Goal: Task Accomplishment & Management: Manage account settings

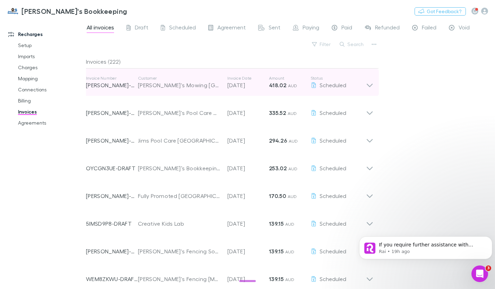
click at [368, 85] on icon at bounding box center [370, 85] width 6 height 3
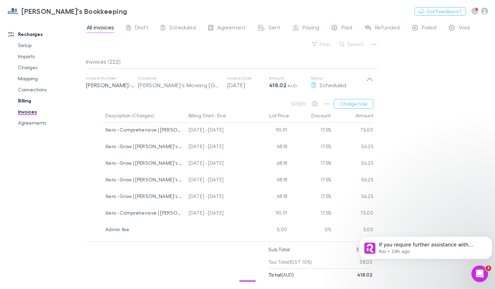
click at [28, 102] on link "Billing" at bounding box center [50, 100] width 79 height 11
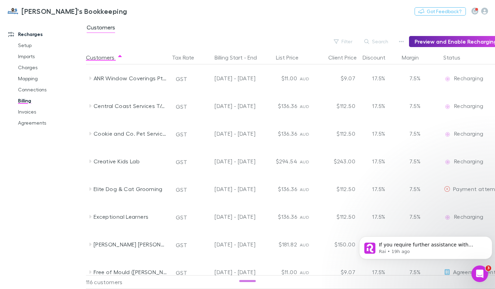
click at [23, 33] on link "Recharges" at bounding box center [45, 34] width 88 height 11
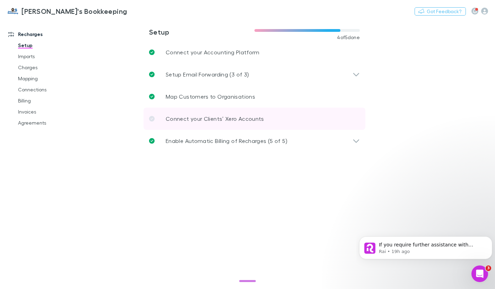
click at [194, 120] on p "Connect your Clients’ Xero Accounts" at bounding box center [215, 119] width 98 height 8
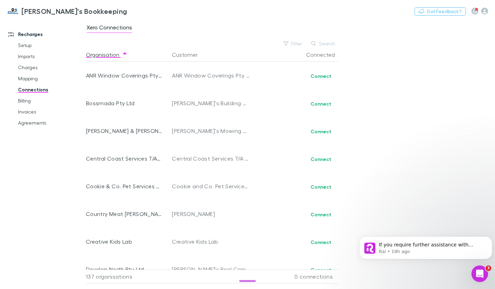
click at [27, 33] on link "Recharges" at bounding box center [45, 34] width 88 height 11
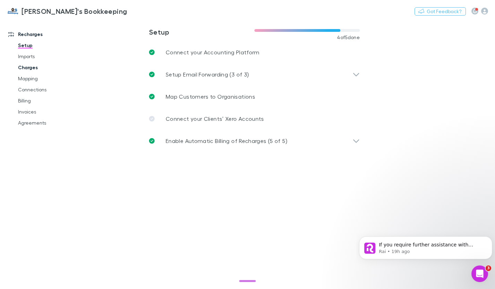
click at [23, 71] on link "Charges" at bounding box center [50, 67] width 79 height 11
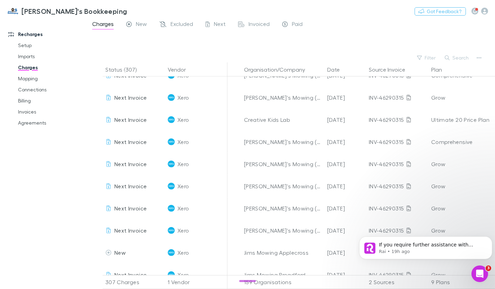
scroll to position [2009, 0]
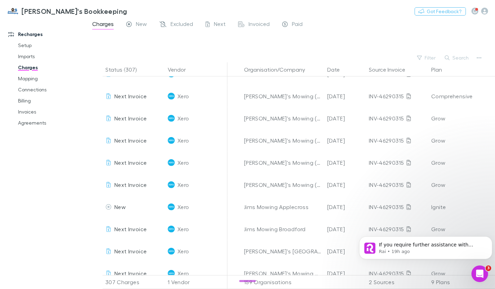
click at [32, 34] on link "Recharges" at bounding box center [45, 34] width 88 height 11
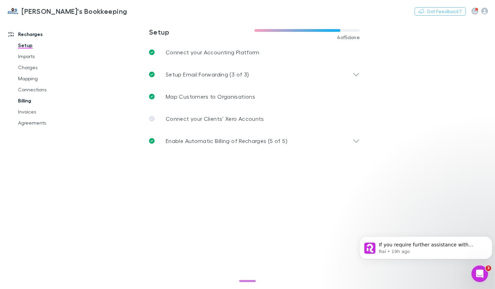
click at [23, 100] on link "Billing" at bounding box center [50, 100] width 79 height 11
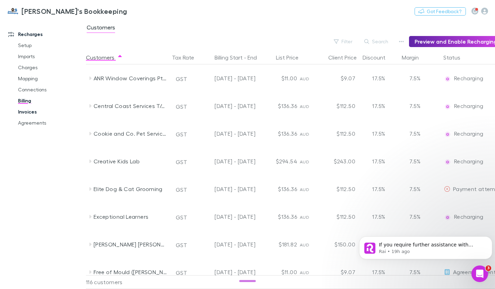
click at [29, 111] on link "Invoices" at bounding box center [50, 111] width 79 height 11
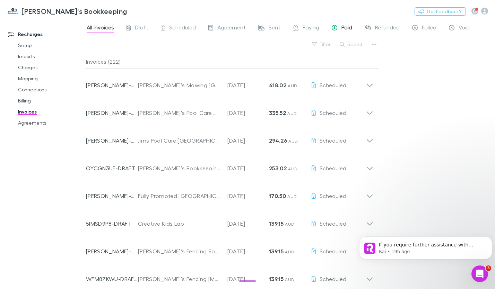
click at [341, 30] on span "Paid" at bounding box center [346, 28] width 11 height 9
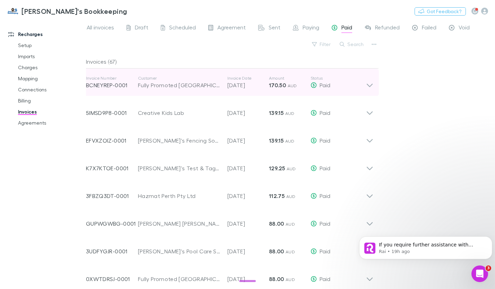
click at [371, 83] on icon at bounding box center [369, 83] width 7 height 14
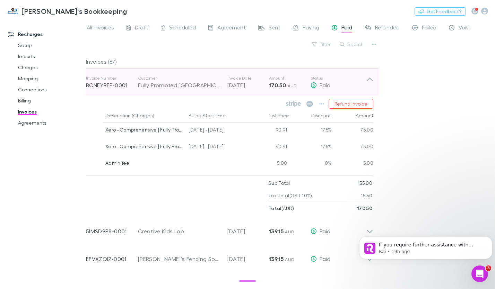
click at [372, 84] on icon at bounding box center [369, 83] width 7 height 14
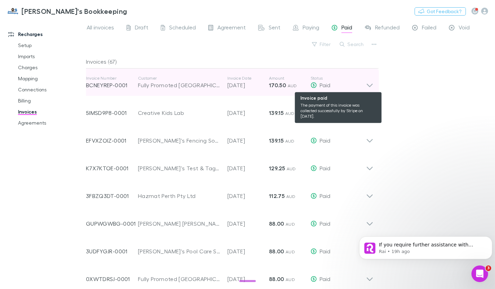
click at [364, 85] on div "Paid" at bounding box center [337, 85] width 55 height 8
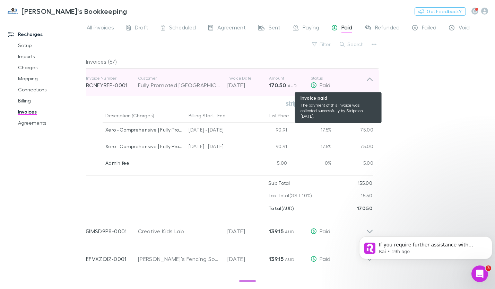
click at [364, 85] on div "Paid" at bounding box center [337, 85] width 55 height 8
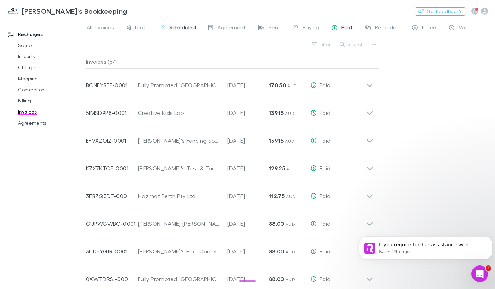
click at [181, 29] on span "Scheduled" at bounding box center [182, 28] width 27 height 9
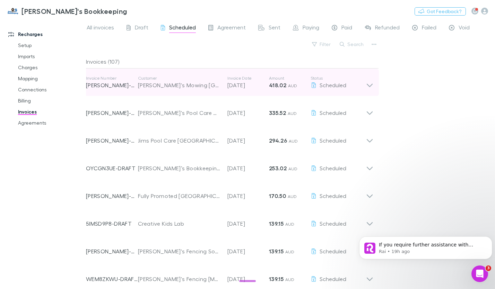
click at [369, 86] on icon at bounding box center [370, 85] width 6 height 3
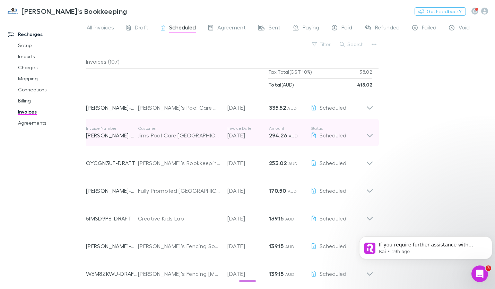
scroll to position [208, 0]
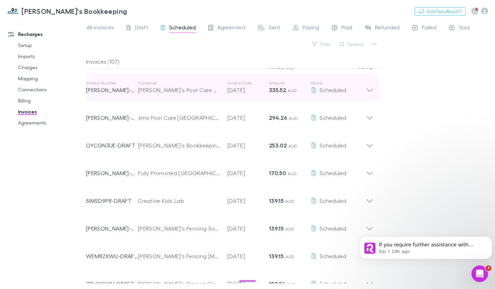
click at [373, 91] on div "Invoice Number RECH-0124 Customer Jim's Pool Care Warralily Cancelled 11/2/19 I…" at bounding box center [229, 87] width 298 height 28
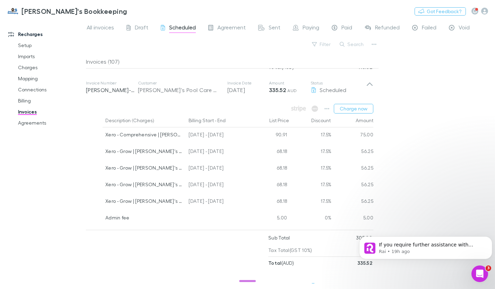
scroll to position [311, 0]
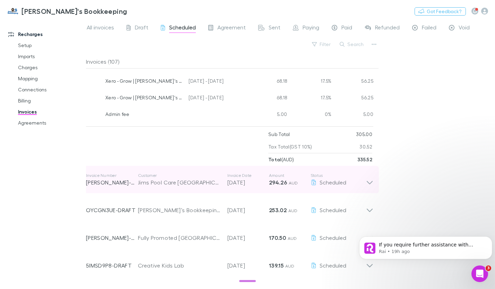
click at [374, 179] on div "Invoice Number RECH-0135 Customer Jims Pool Care Rochedale South Invoice Date 1…" at bounding box center [229, 180] width 298 height 28
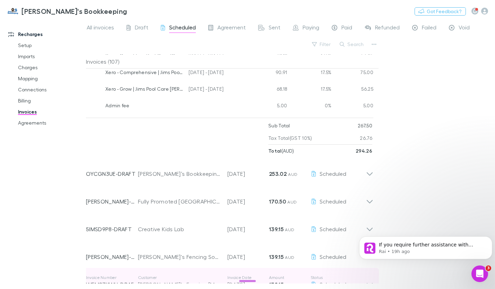
scroll to position [589, 0]
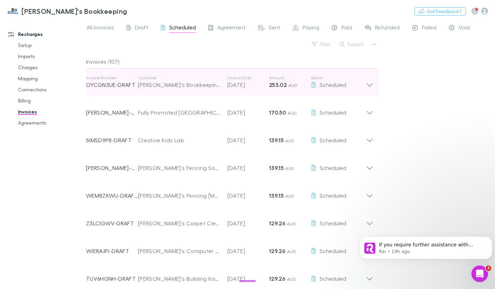
click at [368, 87] on icon at bounding box center [369, 82] width 7 height 14
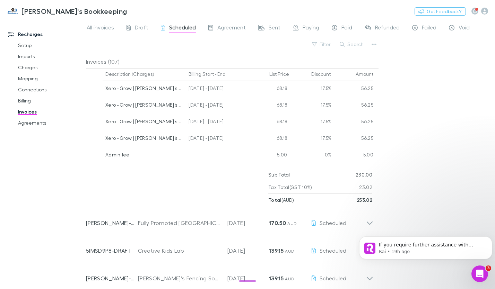
scroll to position [728, 0]
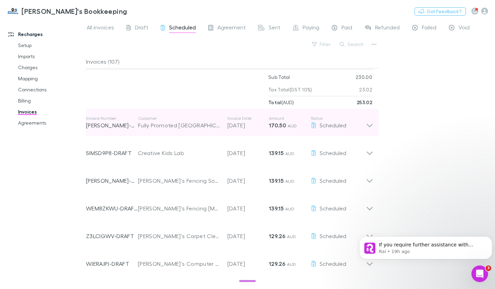
click at [370, 127] on icon at bounding box center [369, 123] width 7 height 14
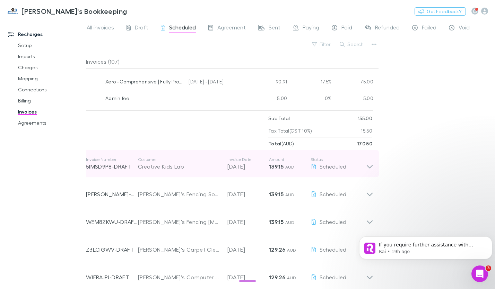
scroll to position [866, 0]
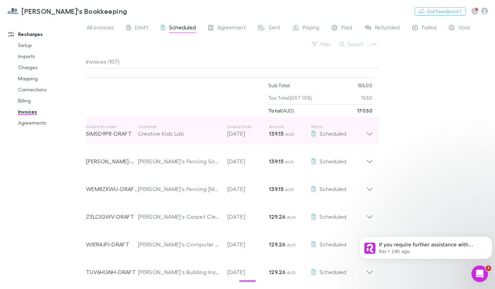
click at [370, 135] on icon at bounding box center [369, 131] width 7 height 14
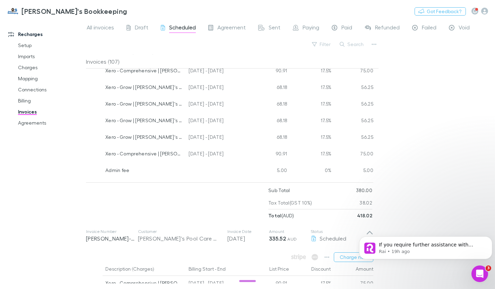
scroll to position [0, 0]
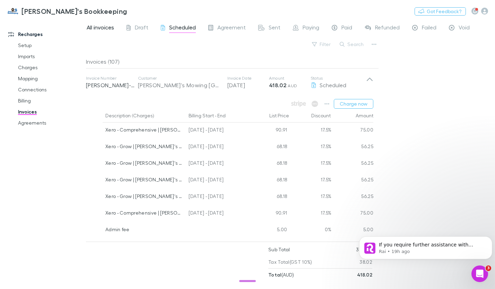
click at [95, 26] on span "All invoices" at bounding box center [100, 28] width 27 height 9
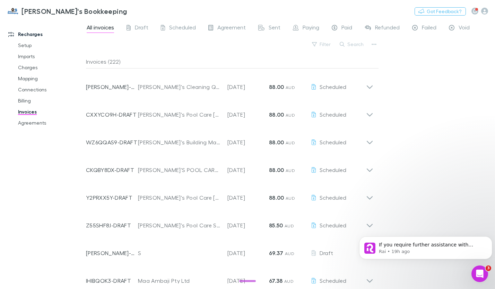
scroll to position [626, 0]
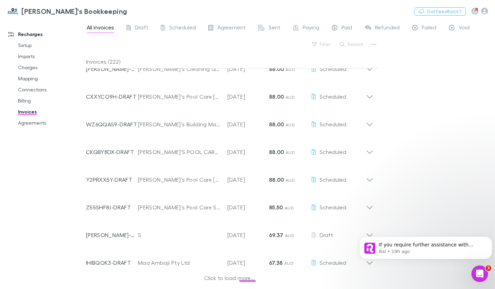
click at [21, 175] on div "Recharges Setup Imports Charges Mapping Connections Billing Invoices Agreements" at bounding box center [45, 153] width 91 height 262
drag, startPoint x: 21, startPoint y: 175, endPoint x: 62, endPoint y: 178, distance: 40.7
click at [62, 178] on div "Recharges Setup Imports Charges Mapping Connections Billing Invoices Agreements" at bounding box center [45, 153] width 91 height 262
click at [33, 69] on link "Charges" at bounding box center [50, 67] width 79 height 11
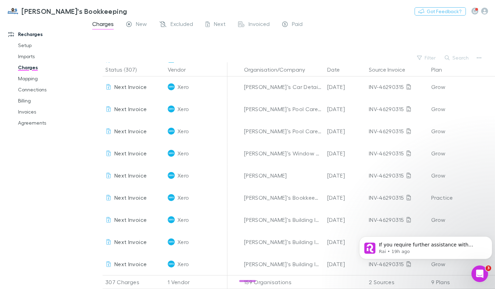
scroll to position [1436, 0]
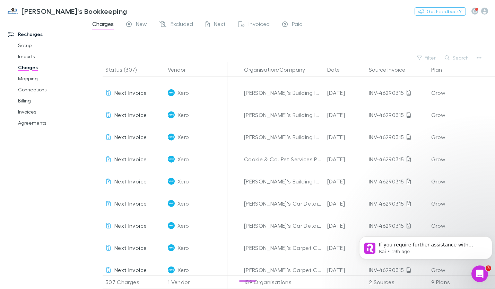
click at [132, 279] on div "307 Charges" at bounding box center [134, 282] width 62 height 14
click at [27, 68] on link "Charges" at bounding box center [50, 67] width 79 height 11
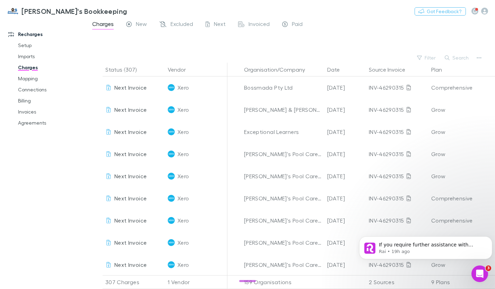
click at [103, 24] on span "Charges" at bounding box center [102, 24] width 21 height 9
click at [28, 100] on link "Billing" at bounding box center [50, 100] width 79 height 11
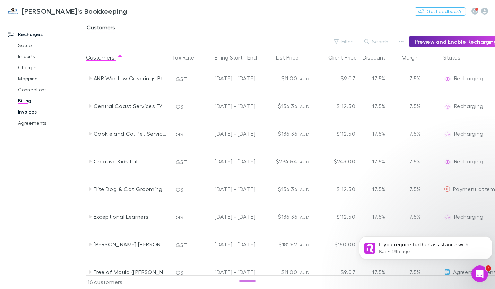
click at [21, 113] on link "Invoices" at bounding box center [50, 111] width 79 height 11
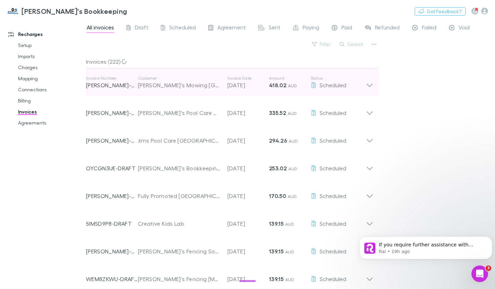
click at [373, 84] on icon at bounding box center [369, 83] width 7 height 14
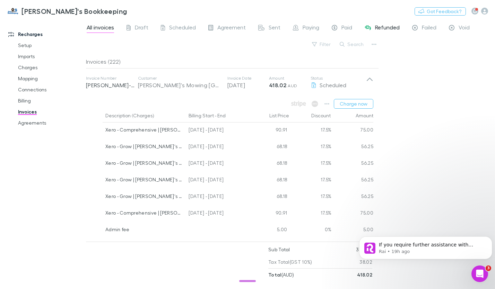
click at [375, 26] on span "Refunded" at bounding box center [387, 28] width 25 height 9
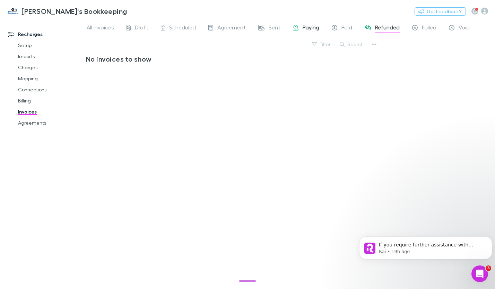
click at [307, 30] on span "Paying" at bounding box center [310, 28] width 17 height 9
click at [341, 30] on span "Paid" at bounding box center [346, 28] width 11 height 9
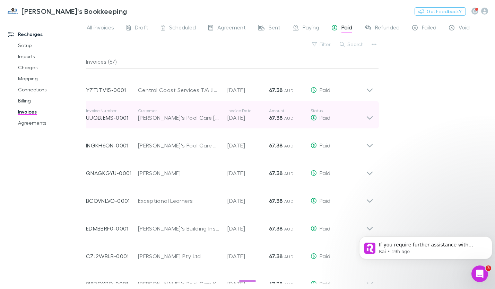
scroll to position [626, 0]
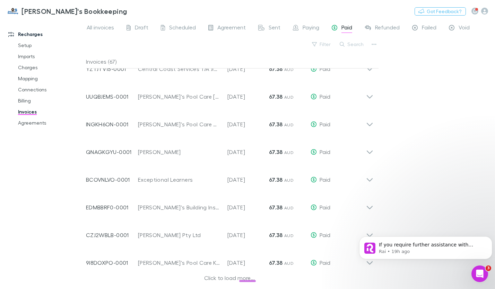
click at [241, 278] on div "Click to load more..." at bounding box center [229, 279] width 287 height 10
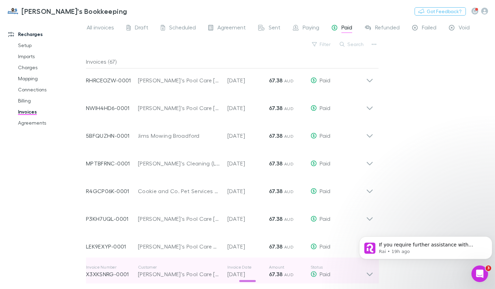
scroll to position [1457, 0]
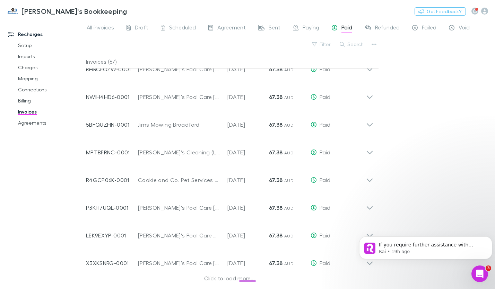
click at [235, 278] on div "Click to load more..." at bounding box center [229, 279] width 287 height 10
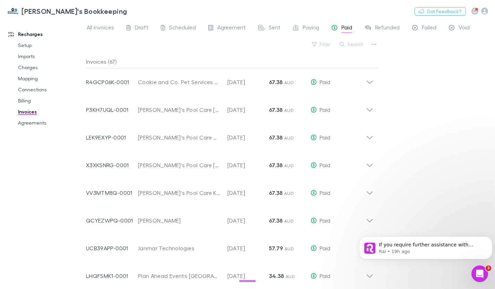
scroll to position [1640, 0]
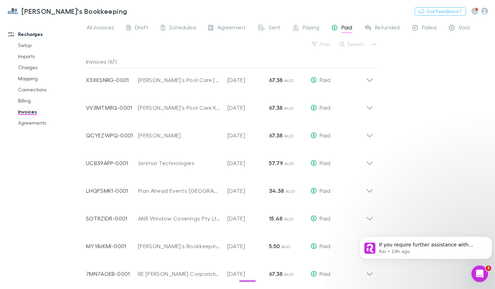
click at [488, 8] on div "Nothing Got Feedback?" at bounding box center [454, 11] width 80 height 9
click at [485, 10] on icon "button" at bounding box center [484, 11] width 7 height 7
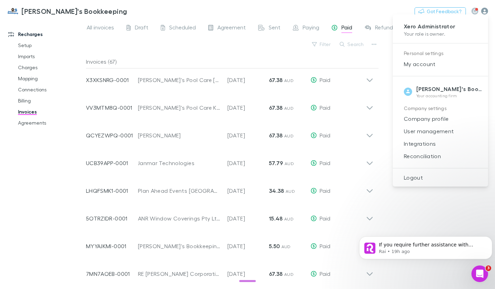
click at [484, 10] on div at bounding box center [247, 144] width 495 height 289
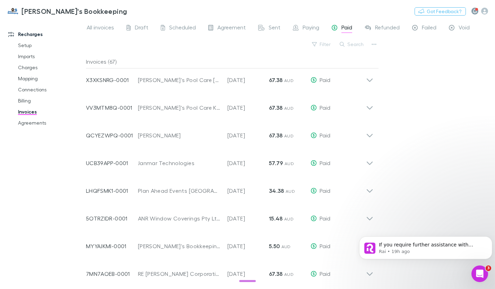
click at [476, 14] on button "button" at bounding box center [474, 11] width 7 height 7
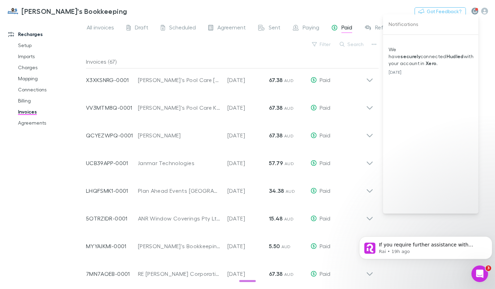
click at [476, 14] on div at bounding box center [247, 144] width 495 height 289
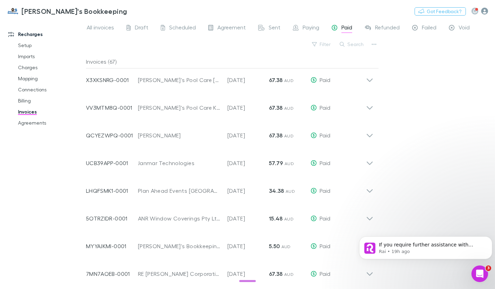
click at [484, 12] on icon "button" at bounding box center [484, 11] width 7 height 7
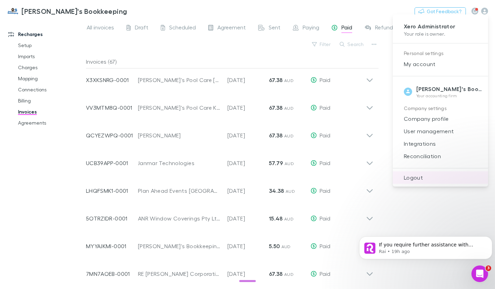
click at [415, 177] on span "Logout" at bounding box center [440, 178] width 84 height 8
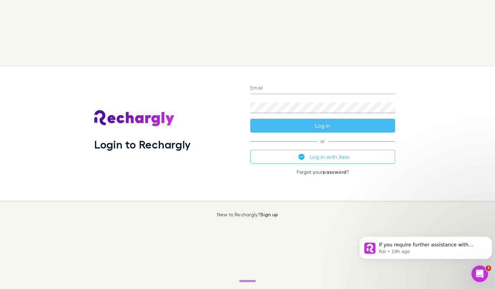
click at [274, 89] on input "Email" at bounding box center [322, 88] width 145 height 11
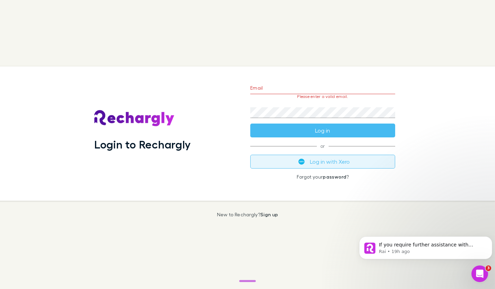
click at [289, 160] on button "Log in with Xero" at bounding box center [322, 162] width 145 height 14
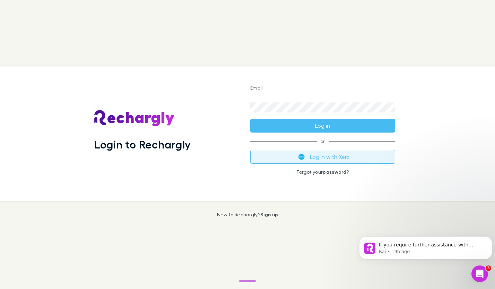
click at [316, 159] on button "Log in with Xero" at bounding box center [322, 157] width 145 height 14
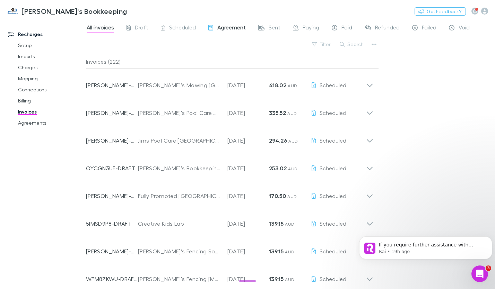
click at [229, 27] on span "Agreement" at bounding box center [231, 28] width 28 height 9
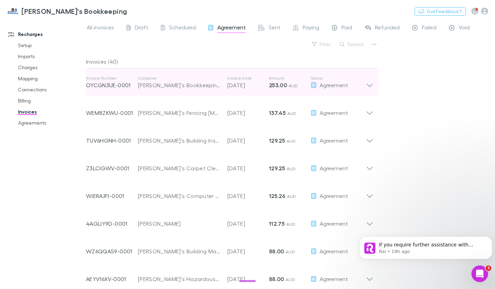
click at [369, 86] on icon at bounding box center [370, 85] width 6 height 3
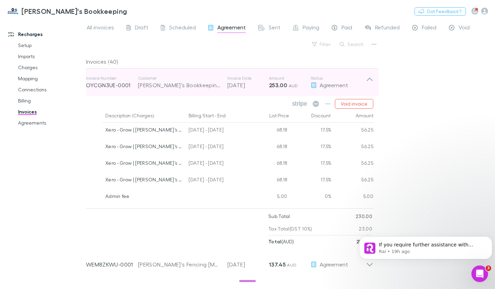
click at [370, 84] on icon at bounding box center [369, 83] width 7 height 14
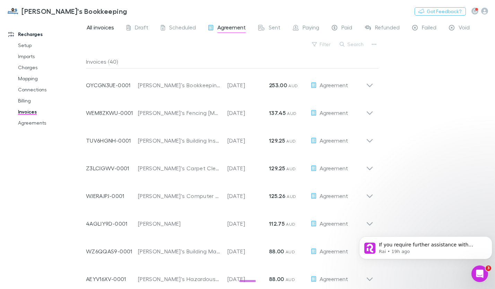
click at [107, 33] on span "All invoices" at bounding box center [100, 28] width 27 height 9
click at [29, 46] on link "Setup" at bounding box center [50, 45] width 79 height 11
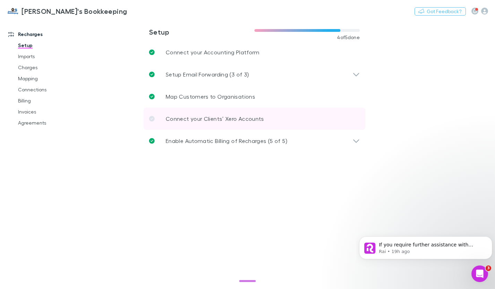
drag, startPoint x: 246, startPoint y: 121, endPoint x: 244, endPoint y: 117, distance: 4.5
click at [246, 121] on p "Connect your Clients’ Xero Accounts" at bounding box center [215, 119] width 98 height 8
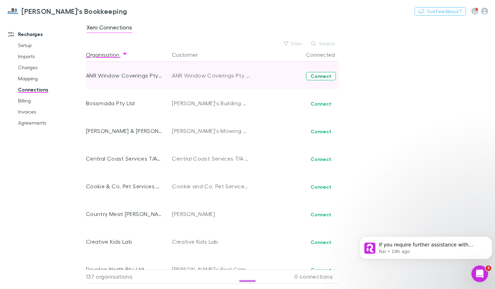
click at [321, 77] on button "Connect" at bounding box center [321, 76] width 30 height 8
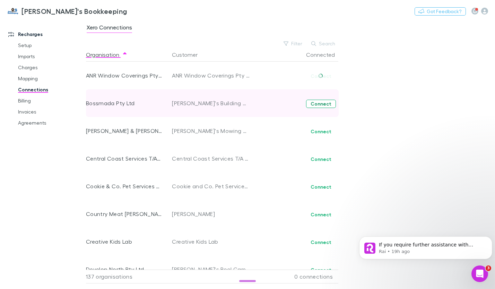
click at [324, 104] on button "Connect" at bounding box center [321, 104] width 30 height 8
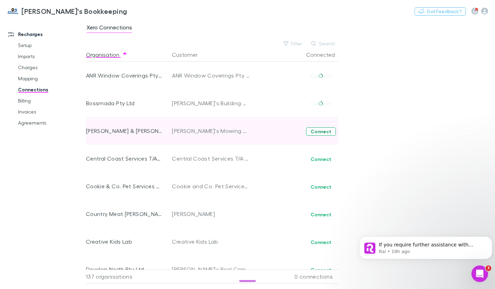
click at [330, 133] on button "Connect" at bounding box center [321, 131] width 30 height 8
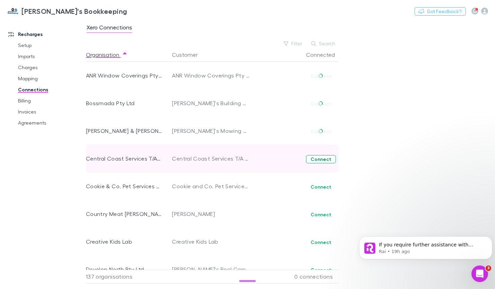
click at [320, 163] on button "Connect" at bounding box center [321, 159] width 30 height 8
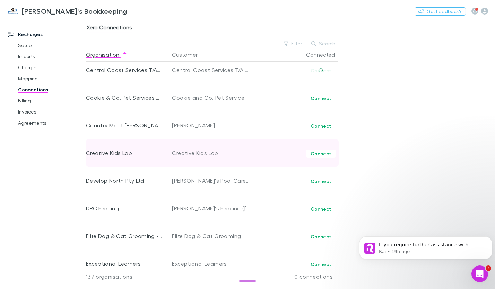
scroll to position [104, 0]
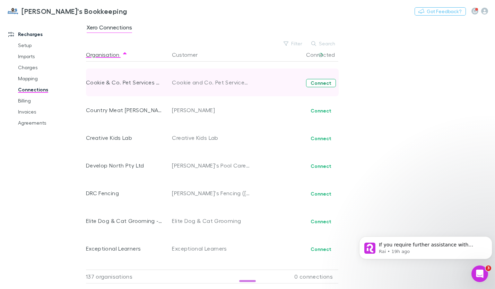
click at [324, 85] on button "Connect" at bounding box center [321, 83] width 30 height 8
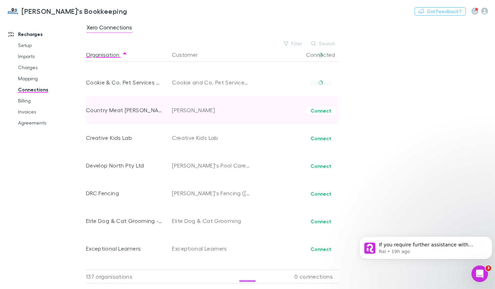
scroll to position [0, 0]
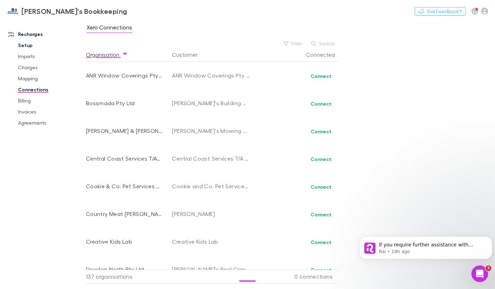
click at [20, 46] on link "Setup" at bounding box center [50, 45] width 79 height 11
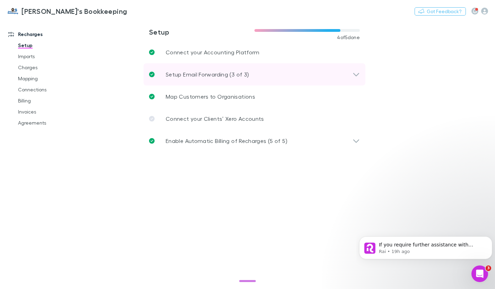
click at [351, 75] on div "Setup Email Forwarding (3 of 3)" at bounding box center [250, 74] width 203 height 8
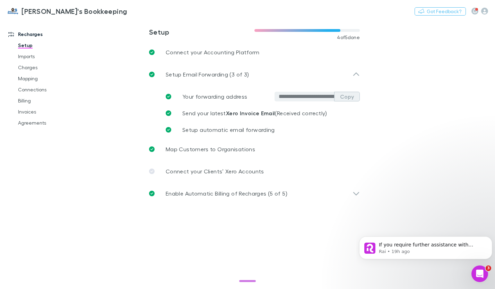
click at [345, 97] on button "Copy" at bounding box center [347, 97] width 26 height 10
click at [282, 128] on link "Setup automatic email forwarding" at bounding box center [260, 130] width 200 height 17
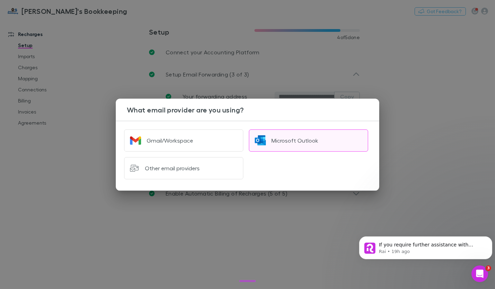
click at [283, 142] on div "Microsoft Outlook" at bounding box center [294, 140] width 47 height 7
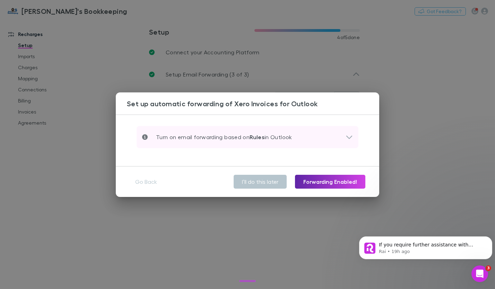
click at [349, 140] on icon at bounding box center [348, 137] width 7 height 8
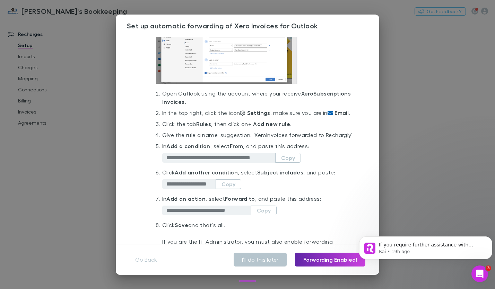
scroll to position [69, 0]
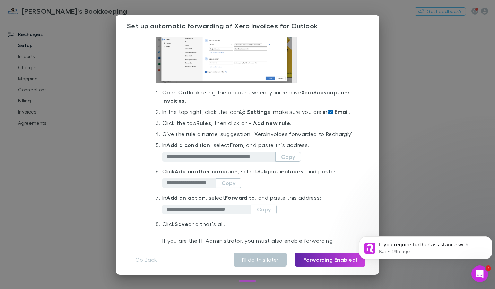
drag, startPoint x: 253, startPoint y: 142, endPoint x: 274, endPoint y: 152, distance: 23.4
click at [274, 141] on li "Give the rule a name, suggestion: ‘ Xero Invoices forwarded to Rechargly’" at bounding box center [257, 135] width 191 height 11
copy li "Xero Invoices forwarded to Rechargly’"
click at [227, 188] on button "Copy" at bounding box center [228, 183] width 26 height 10
click at [289, 162] on button "Copy" at bounding box center [288, 157] width 26 height 10
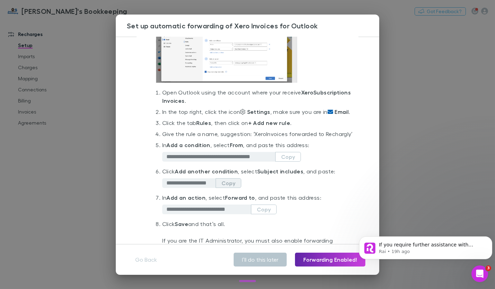
click at [224, 188] on button "Copy" at bounding box center [228, 183] width 26 height 10
click at [230, 188] on button "Copy" at bounding box center [228, 183] width 26 height 10
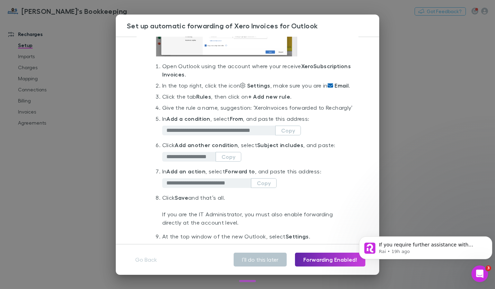
scroll to position [138, 0]
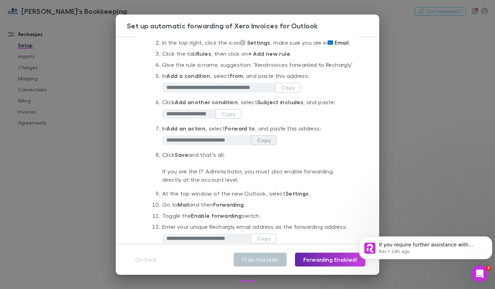
click at [265, 145] on button "Copy" at bounding box center [264, 140] width 26 height 10
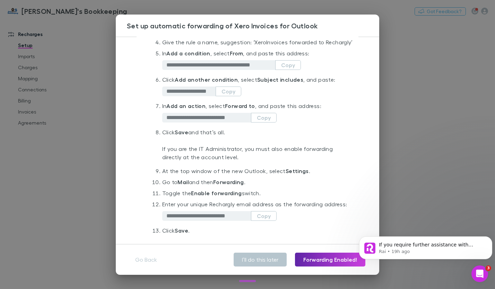
scroll to position [173, 0]
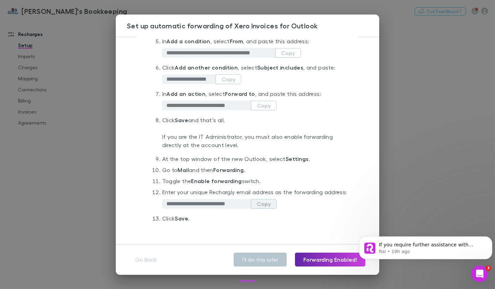
click at [265, 209] on button "Copy" at bounding box center [264, 204] width 26 height 10
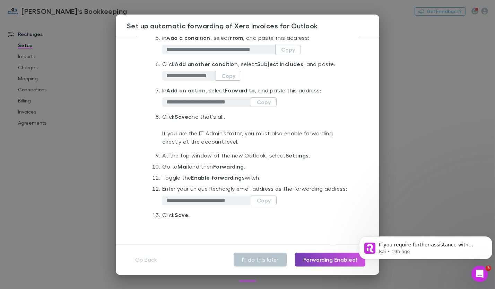
click at [316, 261] on button "Forwarding Enabled!" at bounding box center [330, 260] width 70 height 14
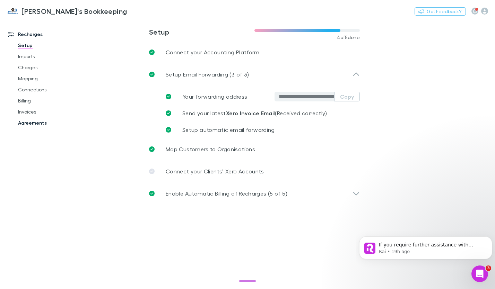
click at [29, 123] on link "Agreements" at bounding box center [50, 122] width 79 height 11
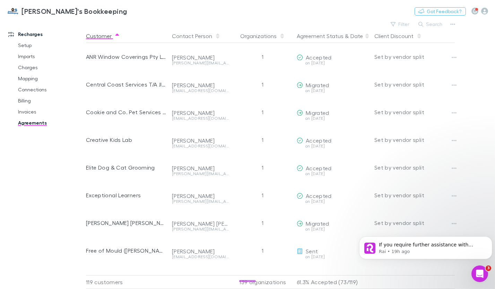
click at [344, 36] on div "Agreement Status & Date" at bounding box center [333, 36] width 72 height 14
drag, startPoint x: 344, startPoint y: 36, endPoint x: 325, endPoint y: 36, distance: 19.4
click at [325, 36] on button "Agreement Status" at bounding box center [320, 36] width 47 height 14
click at [333, 37] on button "Agreement Status" at bounding box center [320, 36] width 47 height 14
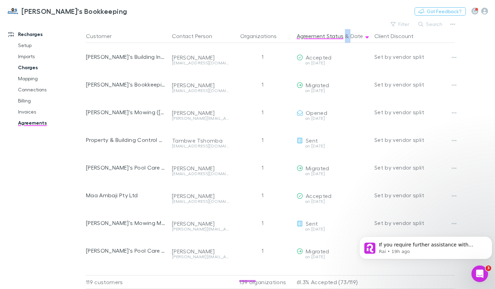
click at [28, 67] on link "Charges" at bounding box center [50, 67] width 79 height 11
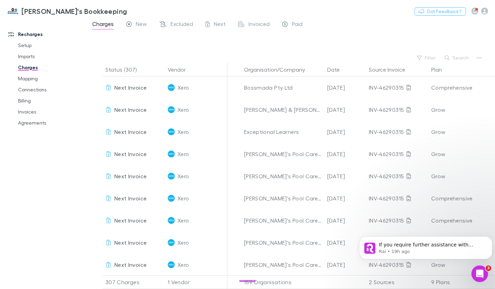
click at [21, 69] on link "Charges" at bounding box center [50, 67] width 79 height 11
click at [18, 102] on link "Billing" at bounding box center [50, 100] width 79 height 11
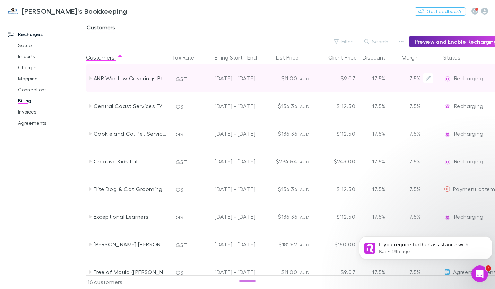
click at [89, 82] on div "ANR Window Coverings Pty Ltd trading [PERSON_NAME]'s flyscreens & blinds" at bounding box center [128, 78] width 83 height 28
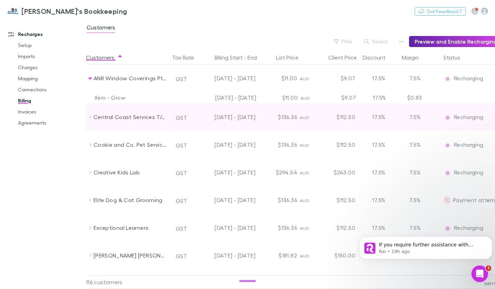
click at [90, 119] on icon at bounding box center [90, 117] width 6 height 6
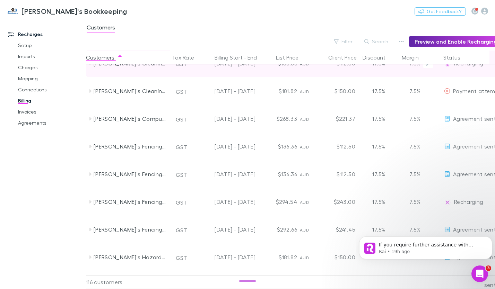
scroll to position [658, 0]
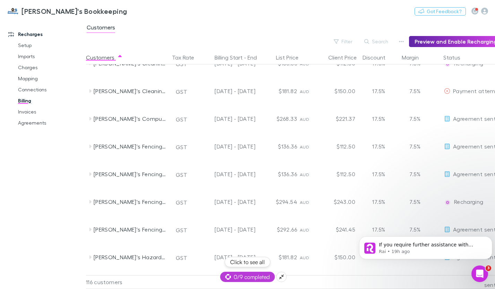
drag, startPoint x: 250, startPoint y: 280, endPoint x: 263, endPoint y: 283, distance: 12.8
click at [263, 283] on body "Jim's Bookkeeping Nothing Got Feedback? Recharges Setup Imports Charges Mapping…" at bounding box center [247, 144] width 495 height 289
drag, startPoint x: 263, startPoint y: 283, endPoint x: 334, endPoint y: 272, distance: 71.8
click at [334, 275] on div at bounding box center [337, 282] width 42 height 14
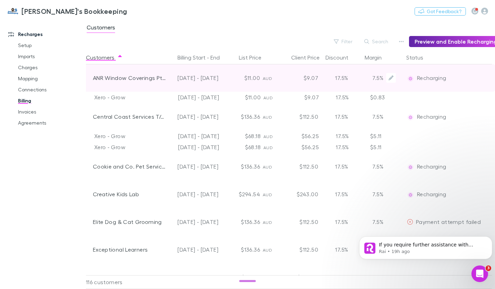
scroll to position [0, 37]
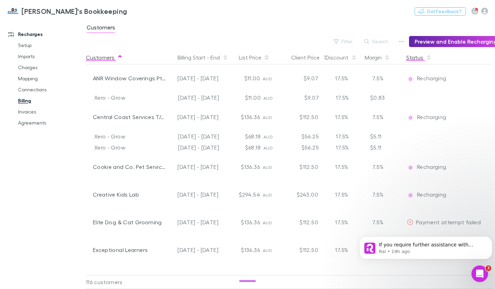
click at [416, 57] on button "Status" at bounding box center [418, 58] width 25 height 14
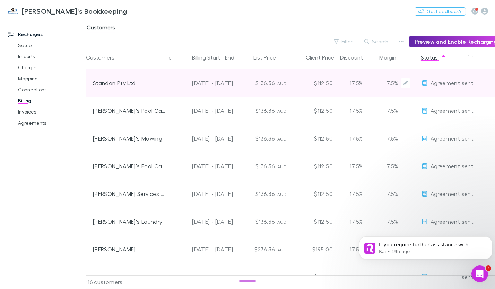
scroll to position [554, 23]
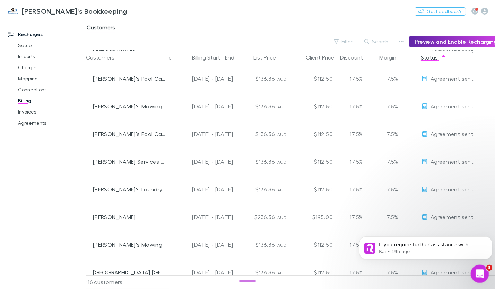
click at [478, 274] on icon "Open Intercom Messenger" at bounding box center [478, 272] width 11 height 11
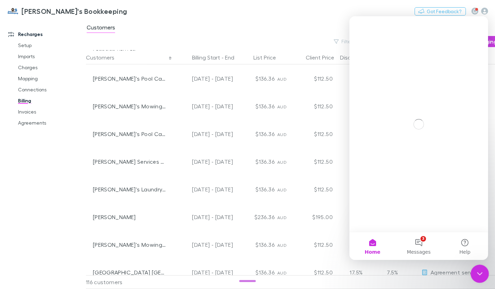
scroll to position [0, 0]
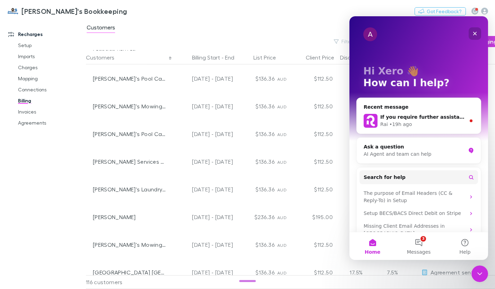
click at [475, 35] on icon "Close" at bounding box center [474, 34] width 6 height 6
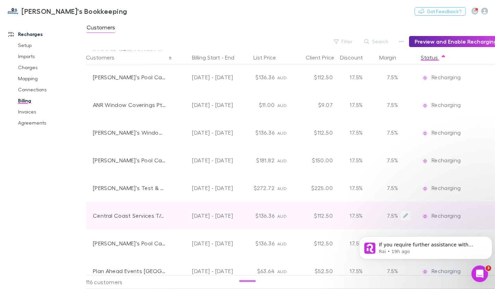
scroll to position [1630, 23]
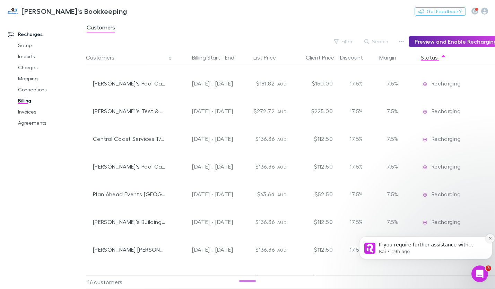
click at [489, 236] on button "Dismiss notification" at bounding box center [489, 238] width 9 height 9
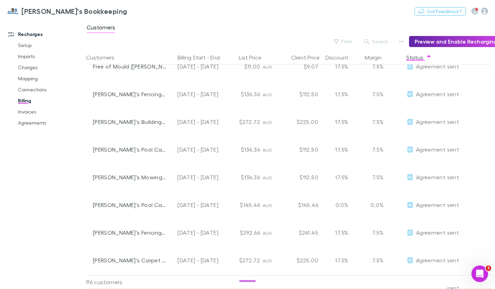
scroll to position [0, 37]
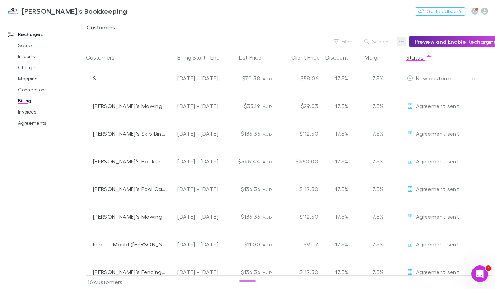
click at [404, 43] on icon "button" at bounding box center [401, 42] width 5 height 6
click at [404, 40] on div at bounding box center [247, 144] width 495 height 289
click at [454, 42] on button "Preview and Enable Recharging" at bounding box center [456, 41] width 94 height 11
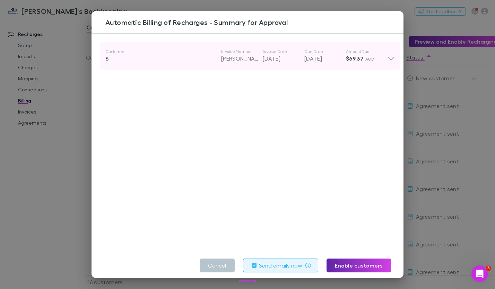
click at [388, 59] on icon at bounding box center [391, 58] width 6 height 3
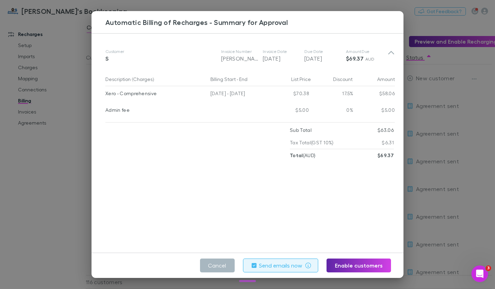
click at [223, 265] on button "Cancel" at bounding box center [217, 266] width 35 height 14
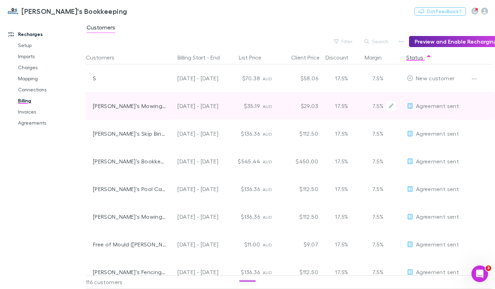
click at [115, 105] on div "[PERSON_NAME]'s Mowing Zuccoli" at bounding box center [129, 106] width 73 height 28
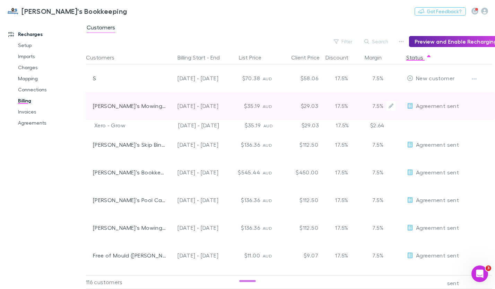
drag, startPoint x: 95, startPoint y: 108, endPoint x: 315, endPoint y: 118, distance: 220.2
click at [312, 120] on div "Jim's Mowing Zuccoli GST 08 Jul - 23 Jul 2025 $35.19 AUD $29.03 17.5% 7.5% Agre…" at bounding box center [250, 111] width 403 height 39
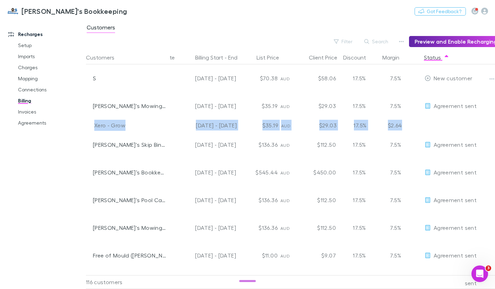
scroll to position [0, 0]
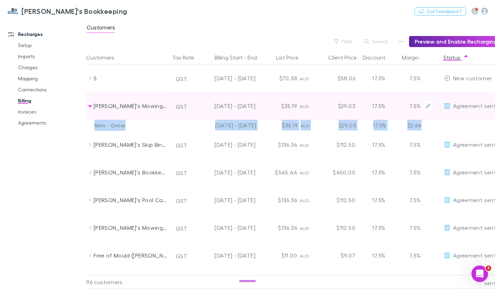
drag, startPoint x: 386, startPoint y: 126, endPoint x: 87, endPoint y: 105, distance: 300.0
click at [87, 105] on div "Jim's Mowing Zuccoli GST 08 Jul - 23 Jul 2025 $35.19 AUD $29.03 17.5% 7.5% Agre…" at bounding box center [287, 111] width 403 height 39
click at [88, 107] on icon at bounding box center [90, 106] width 6 height 6
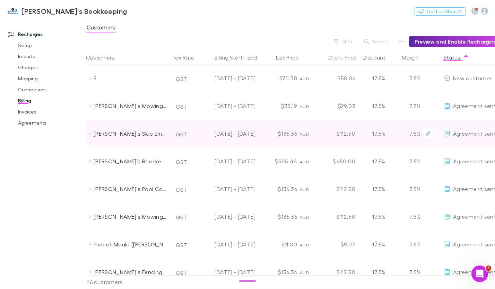
drag, startPoint x: 94, startPoint y: 101, endPoint x: 427, endPoint y: 132, distance: 334.7
click at [155, 113] on div "[PERSON_NAME]'s Mowing Zuccoli" at bounding box center [130, 106] width 73 height 28
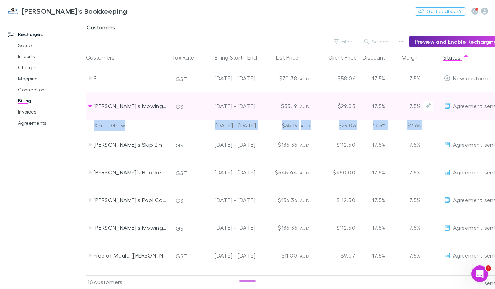
drag, startPoint x: 356, startPoint y: 106, endPoint x: 288, endPoint y: 106, distance: 67.6
click at [355, 106] on div "$29.03" at bounding box center [337, 106] width 42 height 28
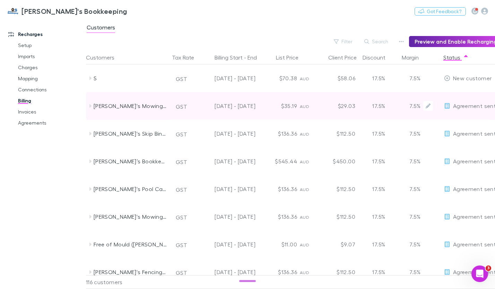
drag, startPoint x: 95, startPoint y: 99, endPoint x: 112, endPoint y: 111, distance: 20.1
click at [137, 113] on div "[PERSON_NAME]'s Mowing Zuccoli" at bounding box center [128, 106] width 83 height 28
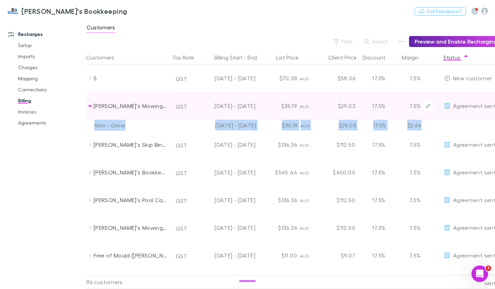
drag, startPoint x: 92, startPoint y: 105, endPoint x: 141, endPoint y: 112, distance: 48.6
click at [141, 112] on div "[PERSON_NAME]'s Mowing Zuccoli GST [DATE] - [DATE] $35.19 AUD $29.03 17.5% 7.5%…" at bounding box center [309, 106] width 446 height 28
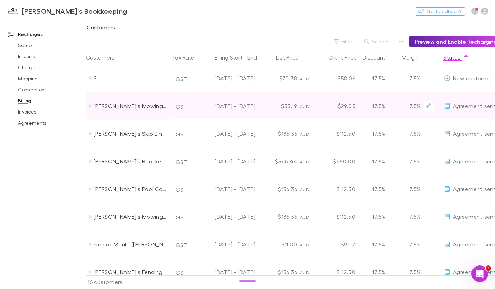
drag, startPoint x: 419, startPoint y: 108, endPoint x: 118, endPoint y: 118, distance: 301.6
click at [201, 117] on div "[PERSON_NAME]'s Mowing Zuccoli GST [DATE] - [DATE] $35.19 AUD $29.03 17.5% 7.5%…" at bounding box center [309, 106] width 446 height 28
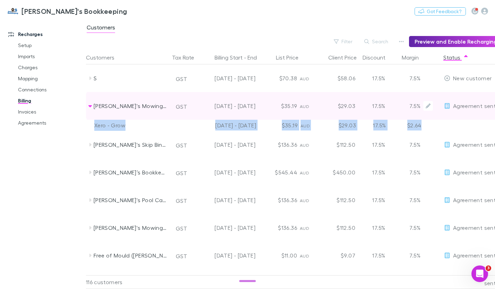
drag, startPoint x: 85, startPoint y: 103, endPoint x: 132, endPoint y: 98, distance: 47.4
click at [132, 98] on div "Recharges Setup Imports Charges Mapping Connections Billing Invoices Agreements…" at bounding box center [247, 154] width 495 height 270
drag, startPoint x: 115, startPoint y: 104, endPoint x: 85, endPoint y: 105, distance: 30.5
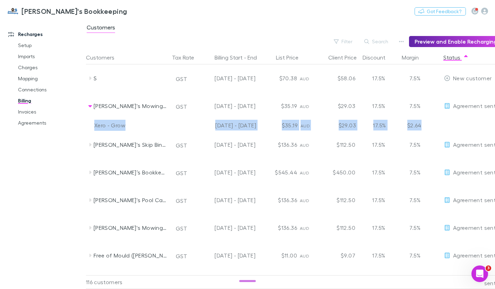
click at [85, 105] on div at bounding box center [84, 148] width 2 height 257
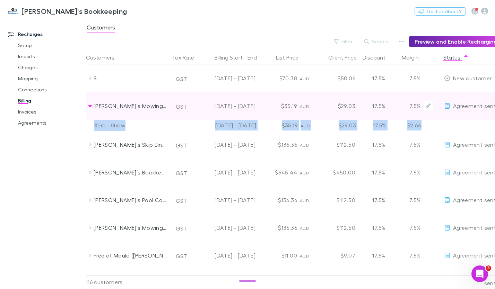
drag, startPoint x: 91, startPoint y: 107, endPoint x: 184, endPoint y: 115, distance: 92.5
click at [171, 116] on div "[PERSON_NAME]'s Mowing Zuccoli GST [DATE] - [DATE] $35.19 AUD $29.03 17.5% 7.5%…" at bounding box center [309, 106] width 446 height 28
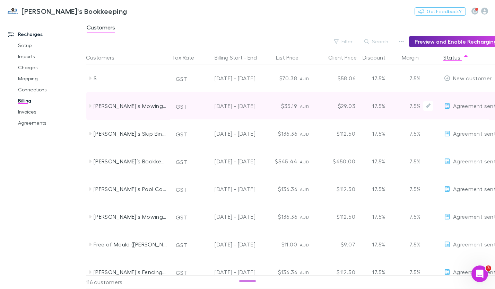
drag, startPoint x: 421, startPoint y: 108, endPoint x: 307, endPoint y: 104, distance: 113.7
click at [307, 104] on div "[PERSON_NAME]'s Mowing Zuccoli GST [DATE] - [DATE] $35.19 AUD $29.03 17.5% 7.5%…" at bounding box center [309, 106] width 446 height 28
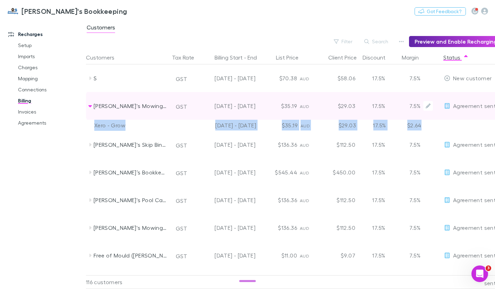
drag, startPoint x: 153, startPoint y: 108, endPoint x: 125, endPoint y: 108, distance: 27.7
click at [125, 108] on div "[PERSON_NAME]'s Mowing Zuccoli" at bounding box center [130, 106] width 73 height 28
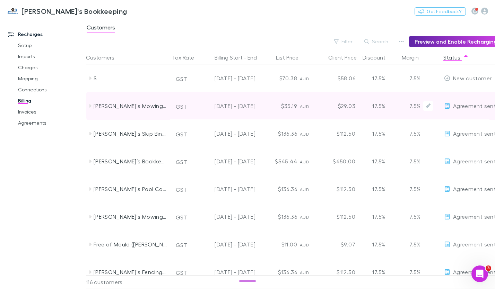
drag, startPoint x: 82, startPoint y: 97, endPoint x: 116, endPoint y: 111, distance: 37.1
drag, startPoint x: 116, startPoint y: 111, endPoint x: 92, endPoint y: 108, distance: 24.1
click at [92, 108] on icon at bounding box center [90, 106] width 6 height 6
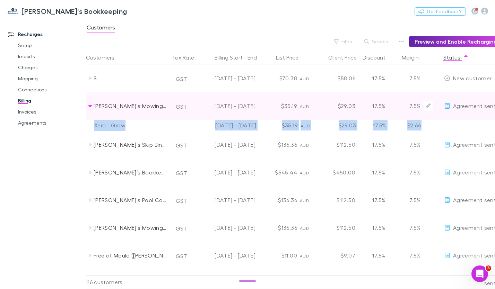
drag, startPoint x: 95, startPoint y: 106, endPoint x: 219, endPoint y: 114, distance: 124.6
click at [151, 116] on div "[PERSON_NAME]'s Mowing Zuccoli" at bounding box center [130, 106] width 73 height 28
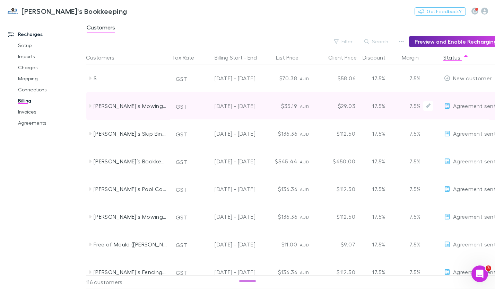
click at [456, 104] on span "Agreement sent" at bounding box center [474, 106] width 43 height 7
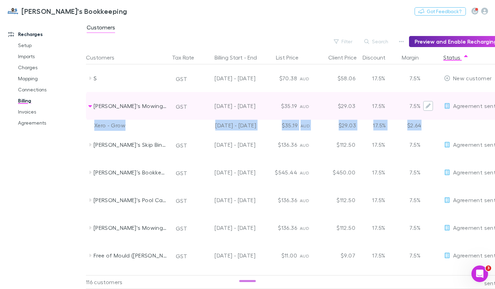
click at [424, 106] on button "Edit" at bounding box center [428, 106] width 10 height 10
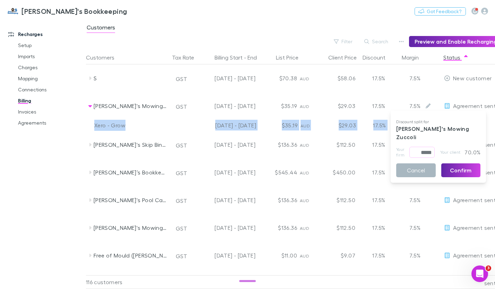
drag, startPoint x: 415, startPoint y: 166, endPoint x: 402, endPoint y: 159, distance: 14.4
click at [414, 166] on button "Cancel" at bounding box center [415, 171] width 39 height 14
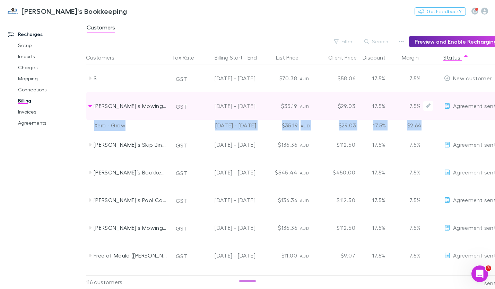
click at [88, 114] on div "[PERSON_NAME]'s Mowing Zuccoli" at bounding box center [128, 106] width 83 height 28
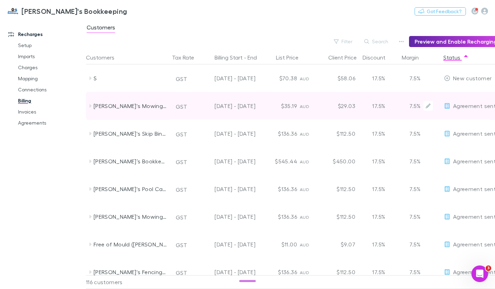
drag, startPoint x: 94, startPoint y: 108, endPoint x: 143, endPoint y: 109, distance: 49.2
click at [142, 110] on div "[PERSON_NAME]'s Mowing Zuccoli" at bounding box center [130, 106] width 73 height 28
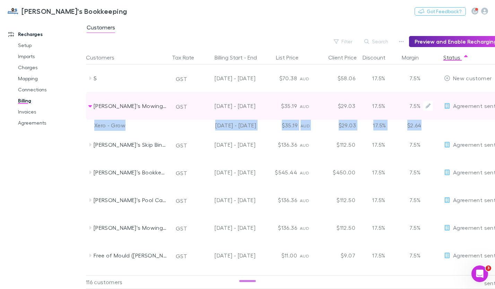
drag, startPoint x: 155, startPoint y: 109, endPoint x: 89, endPoint y: 109, distance: 66.5
click at [89, 109] on div "[PERSON_NAME]'s Mowing Zuccoli" at bounding box center [128, 106] width 83 height 28
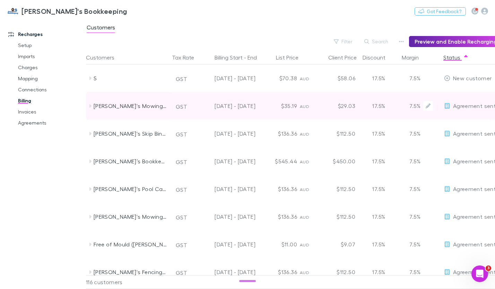
drag, startPoint x: 87, startPoint y: 91, endPoint x: 164, endPoint y: 113, distance: 79.5
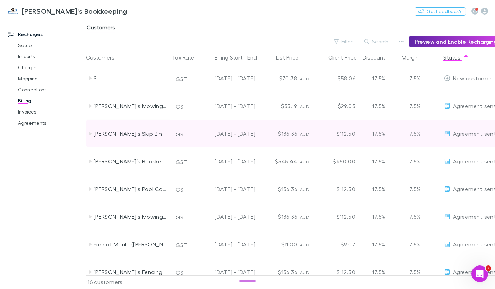
click at [90, 135] on icon at bounding box center [90, 134] width 6 height 6
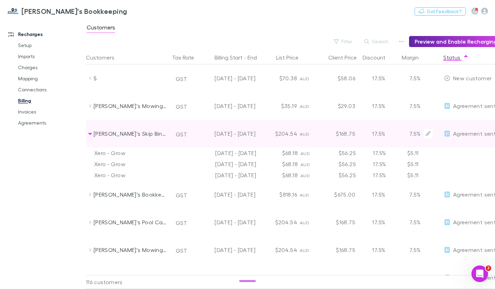
drag, startPoint x: 315, startPoint y: 134, endPoint x: 280, endPoint y: 136, distance: 35.7
click at [281, 137] on div "Jim's Skip Bins (West Albury) GST 08 Jul - 07 Oct 2025 $204.54 AUD $168.75 17.5…" at bounding box center [309, 134] width 446 height 28
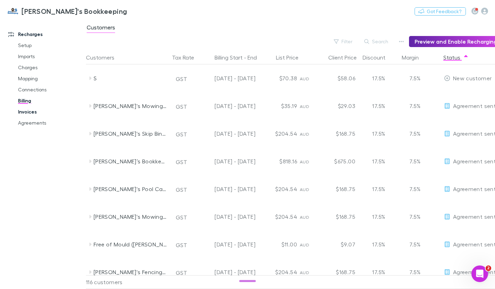
click at [24, 113] on link "Invoices" at bounding box center [50, 111] width 79 height 11
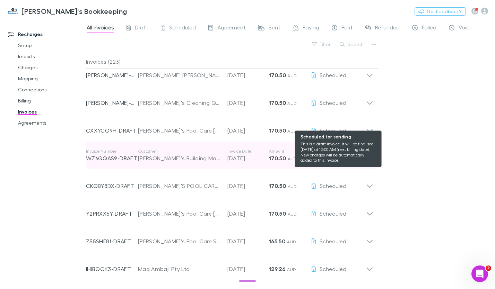
scroll to position [626, 0]
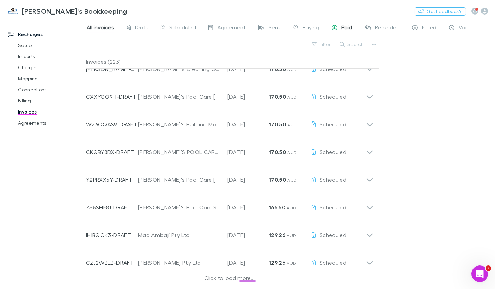
click at [350, 29] on span "Paid" at bounding box center [346, 28] width 11 height 9
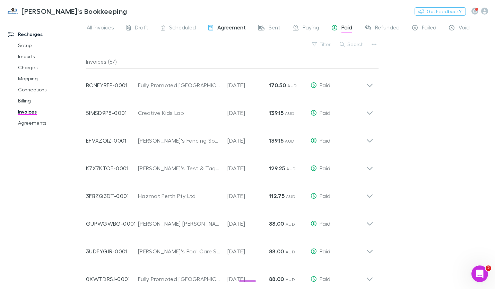
click at [221, 30] on span "Agreement" at bounding box center [231, 28] width 28 height 9
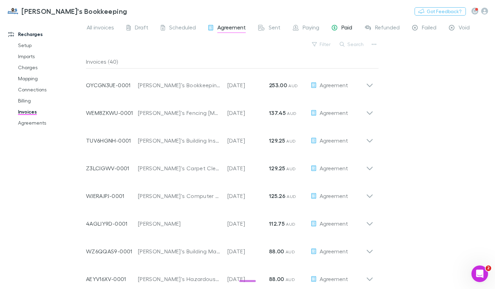
click at [341, 29] on span "Paid" at bounding box center [346, 28] width 11 height 9
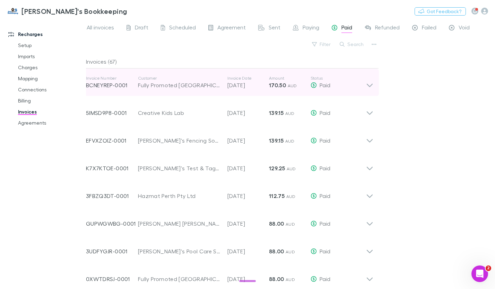
click at [97, 84] on p "BCNEYREP-0001" at bounding box center [112, 85] width 52 height 8
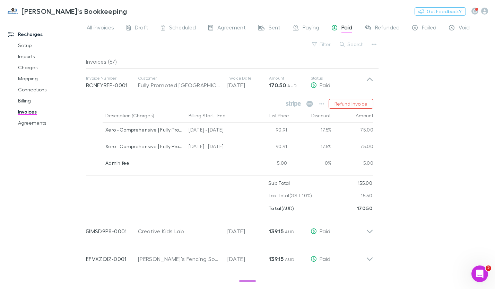
click at [208, 147] on div "[DATE] - [DATE]" at bounding box center [217, 147] width 62 height 17
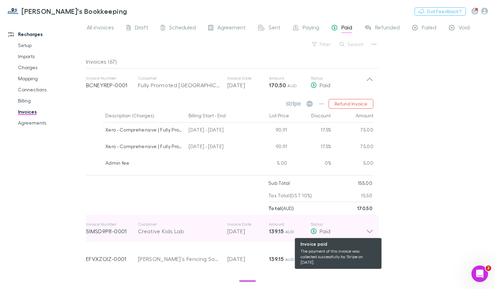
click at [355, 233] on div "Paid" at bounding box center [337, 231] width 55 height 8
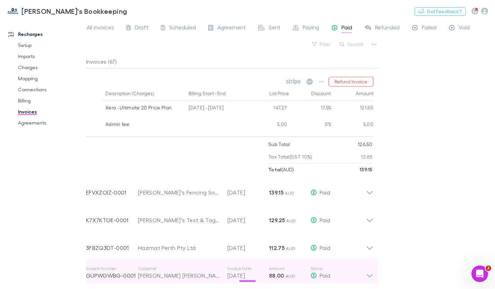
scroll to position [208, 0]
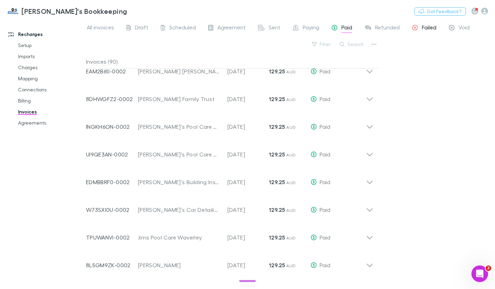
click at [430, 25] on span "Failed" at bounding box center [429, 28] width 15 height 9
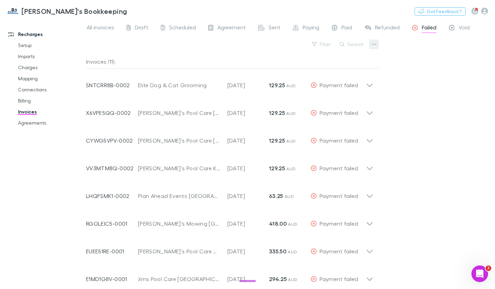
click at [375, 42] on icon "button" at bounding box center [373, 45] width 5 height 6
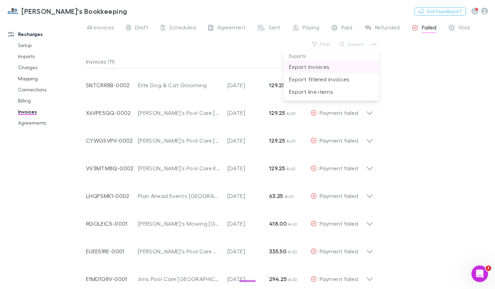
click at [315, 68] on p "Export invoices" at bounding box center [331, 67] width 84 height 8
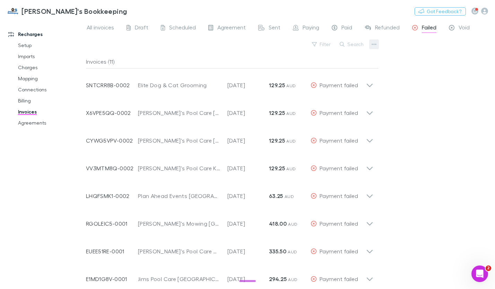
click at [373, 47] on icon "button" at bounding box center [373, 45] width 5 height 6
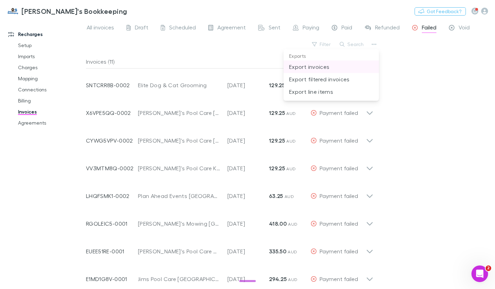
click at [341, 67] on p "Export invoices" at bounding box center [331, 67] width 84 height 8
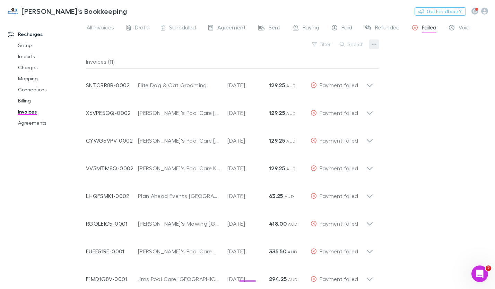
click at [373, 46] on icon "button" at bounding box center [373, 45] width 5 height 6
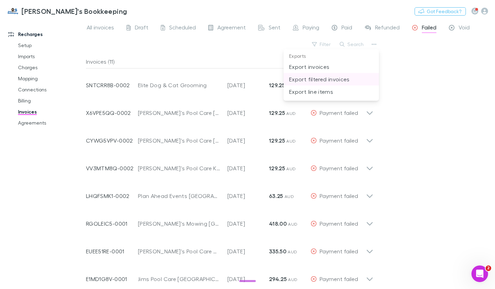
click at [344, 82] on p "Export filtered invoices" at bounding box center [331, 79] width 84 height 8
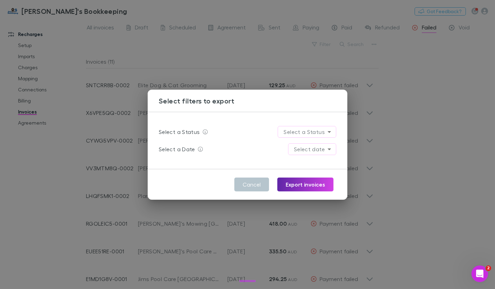
click at [324, 134] on body "Jim's Bookkeeping Nothing Got Feedback? Recharges Setup Imports Charges Mapping…" at bounding box center [247, 144] width 495 height 289
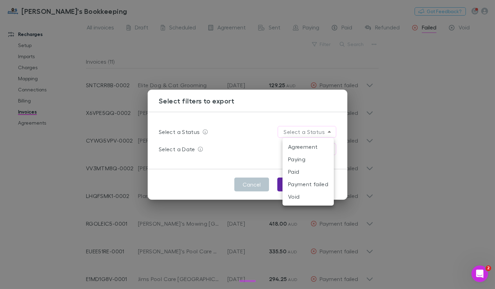
click at [308, 181] on li "Payment failed" at bounding box center [307, 184] width 51 height 12
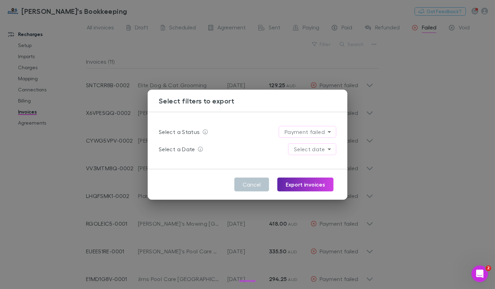
click at [312, 148] on body "Jim's Bookkeeping Nothing Got Feedback? Recharges Setup Imports Charges Mapping…" at bounding box center [247, 144] width 495 height 289
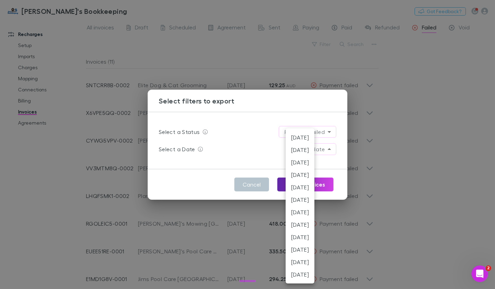
click at [313, 163] on li "August 2025" at bounding box center [299, 162] width 29 height 12
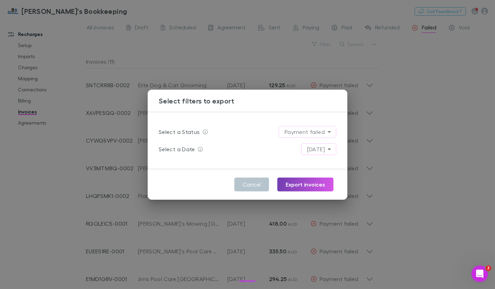
click at [309, 187] on button "Export invoices" at bounding box center [305, 185] width 56 height 14
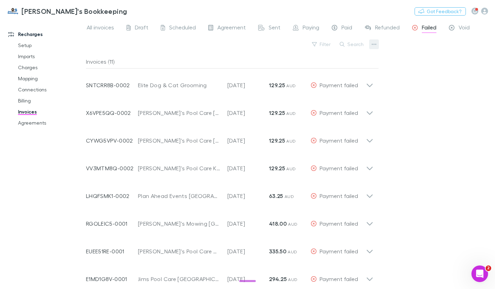
click at [371, 45] on icon "button" at bounding box center [373, 45] width 5 height 6
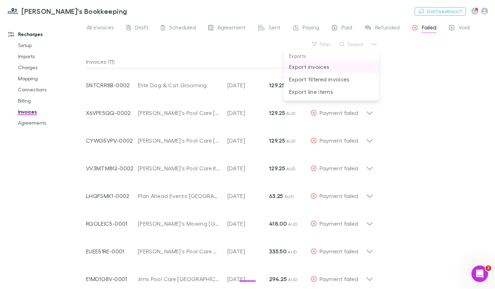
click at [308, 65] on p "Export invoices" at bounding box center [331, 67] width 84 height 8
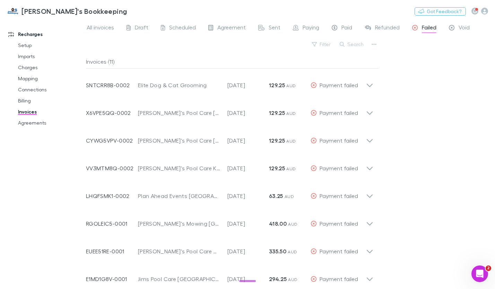
click at [266, 55] on div "Invoices (11)" at bounding box center [232, 62] width 292 height 14
click at [371, 43] on icon "button" at bounding box center [373, 45] width 5 height 6
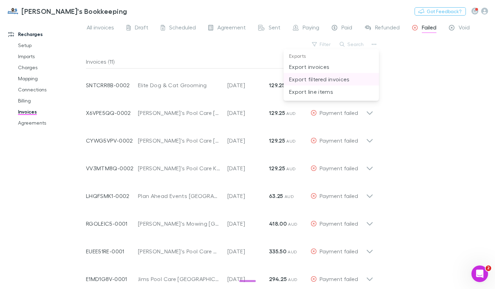
click at [345, 80] on p "Export filtered invoices" at bounding box center [331, 79] width 84 height 8
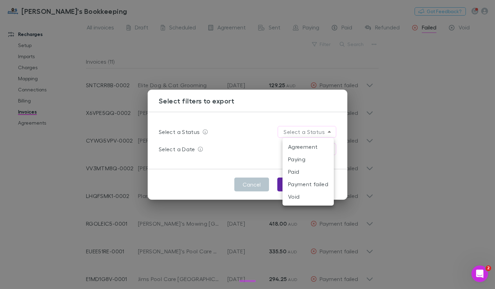
click at [321, 134] on body "Jim's Bookkeeping Nothing Got Feedback? Recharges Setup Imports Charges Mapping…" at bounding box center [247, 144] width 495 height 289
click at [309, 185] on li "Payment failed" at bounding box center [307, 184] width 51 height 12
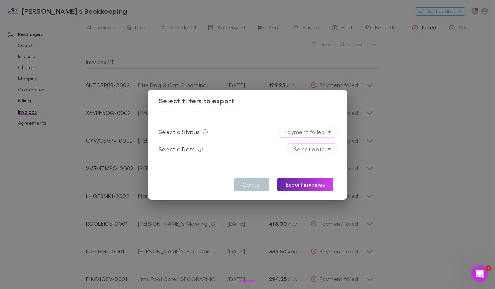
click at [316, 149] on body "Jim's Bookkeeping Nothing Got Feedback? Recharges Setup Imports Charges Mapping…" at bounding box center [247, 144] width 495 height 289
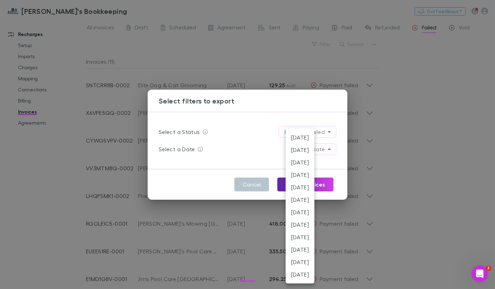
click at [309, 177] on li "July 2025" at bounding box center [299, 175] width 29 height 12
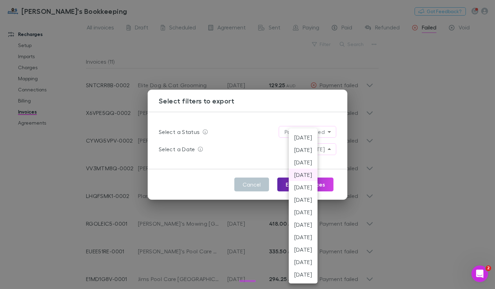
click at [318, 147] on body "Jim's Bookkeeping Nothing Got Feedback? Recharges Setup Imports Charges Mapping…" at bounding box center [247, 144] width 495 height 289
click at [312, 149] on li "September 2025" at bounding box center [303, 150] width 29 height 12
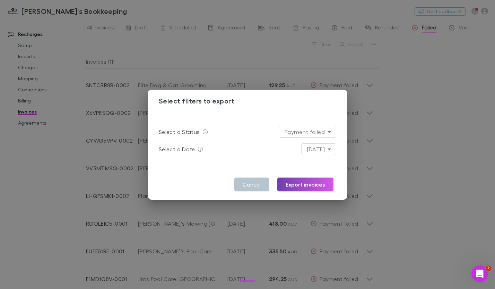
click at [307, 186] on button "Export invoices" at bounding box center [305, 185] width 56 height 14
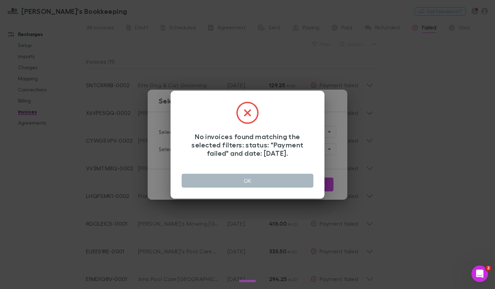
click at [262, 179] on button "OK" at bounding box center [248, 181] width 132 height 14
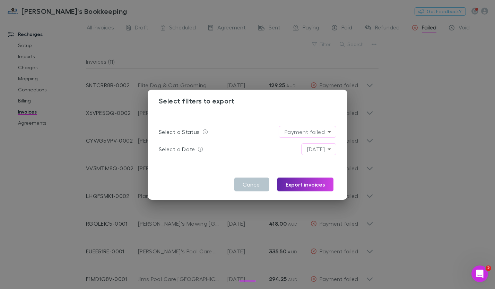
click at [306, 151] on body "Jim's Bookkeeping Nothing Got Feedback? Recharges Setup Imports Charges Mapping…" at bounding box center [247, 144] width 495 height 289
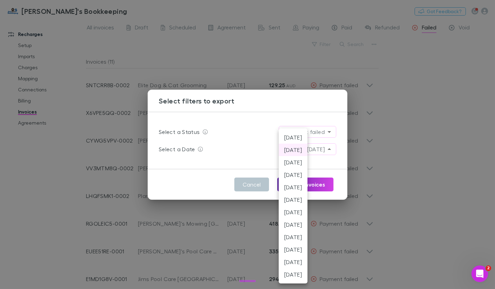
click at [300, 174] on li "July 2025" at bounding box center [293, 175] width 29 height 12
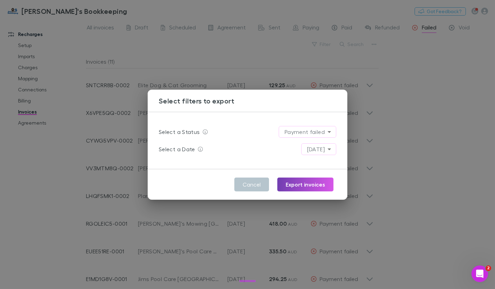
click at [300, 184] on button "Export invoices" at bounding box center [305, 185] width 56 height 14
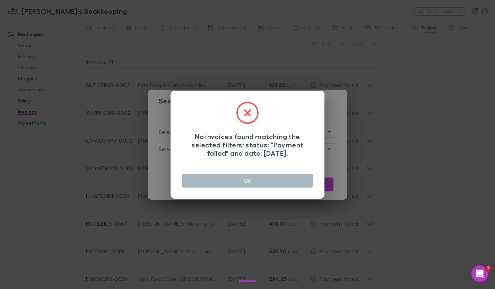
click at [271, 178] on button "OK" at bounding box center [248, 181] width 132 height 14
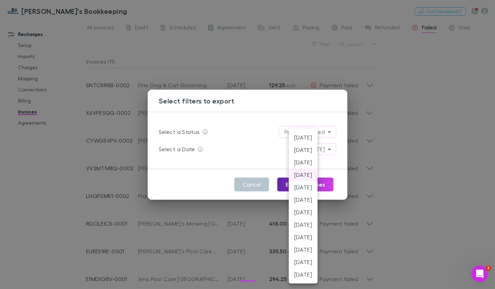
click at [309, 149] on body "Jim's Bookkeeping Nothing Got Feedback? Recharges Setup Imports Charges Mapping…" at bounding box center [247, 144] width 495 height 289
click at [300, 187] on li "June 2025" at bounding box center [303, 187] width 29 height 12
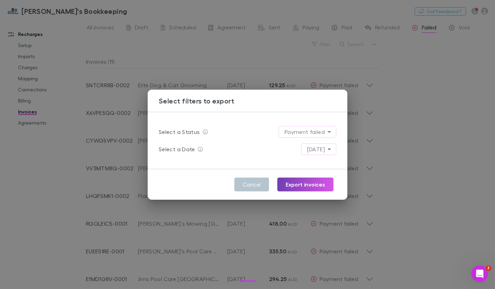
click at [298, 184] on button "Export invoices" at bounding box center [305, 185] width 56 height 14
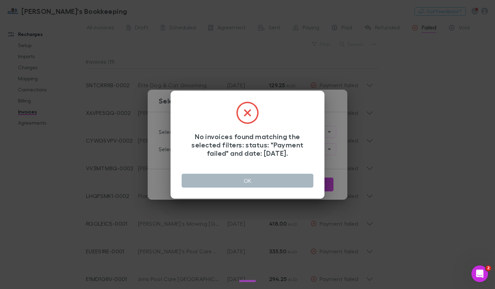
click at [289, 174] on button "OK" at bounding box center [248, 181] width 132 height 14
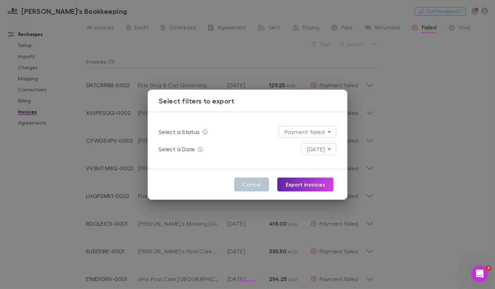
click at [314, 150] on body "Jim's Bookkeeping Nothing Got Feedback? Recharges Setup Imports Charges Mapping…" at bounding box center [247, 144] width 495 height 289
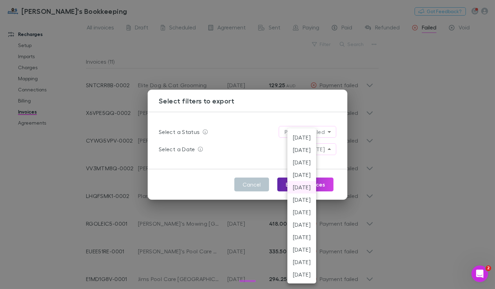
click at [311, 173] on li "July 2025" at bounding box center [301, 175] width 29 height 12
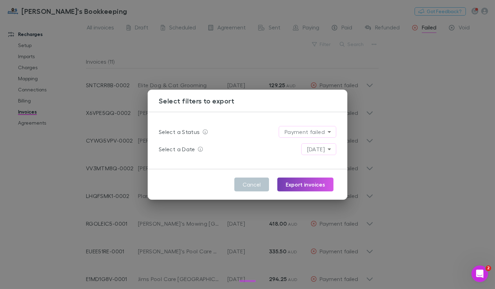
click at [311, 182] on button "Export invoices" at bounding box center [305, 185] width 56 height 14
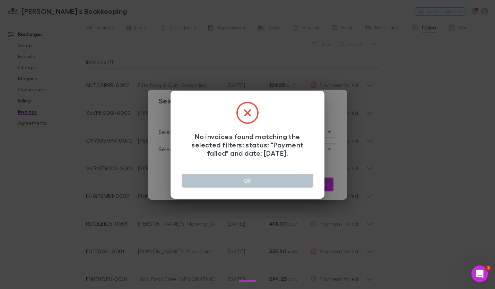
click at [292, 178] on button "OK" at bounding box center [248, 181] width 132 height 14
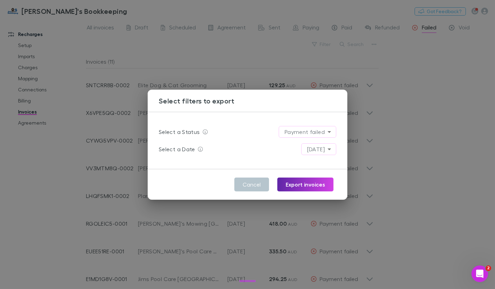
click at [317, 150] on body "Jim's Bookkeeping Nothing Got Feedback? Recharges Setup Imports Charges Mapping…" at bounding box center [247, 144] width 495 height 289
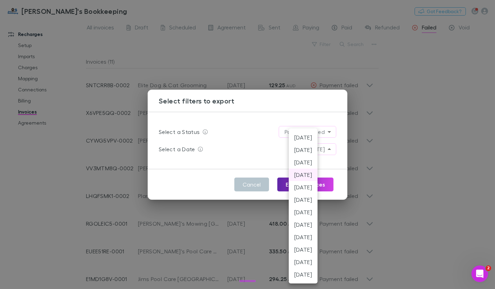
click at [309, 166] on li "August 2025" at bounding box center [303, 162] width 29 height 12
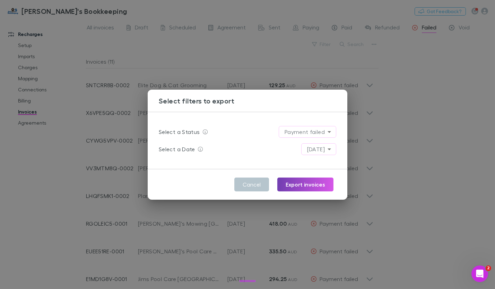
click at [305, 183] on button "Export invoices" at bounding box center [305, 185] width 56 height 14
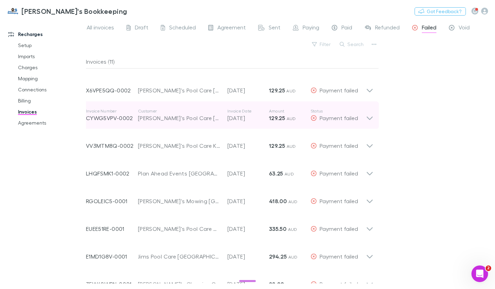
scroll to position [34, 0]
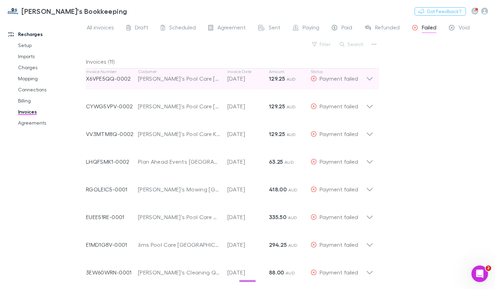
drag, startPoint x: 200, startPoint y: 79, endPoint x: 130, endPoint y: 81, distance: 70.4
click at [132, 82] on div "Invoice Number X6VPE5QQ-0002 Customer Jim's Pool Care Kirwan Invoice Date 08 Oc…" at bounding box center [226, 75] width 280 height 25
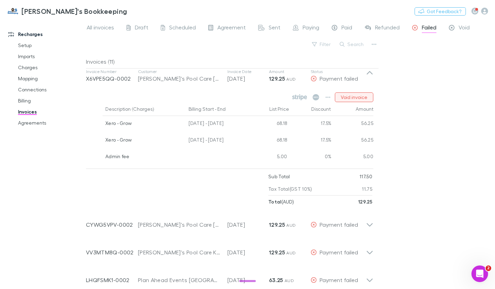
scroll to position [0, 0]
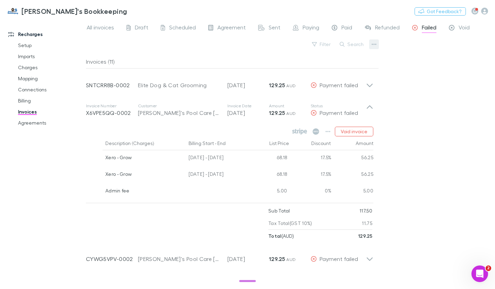
click at [374, 43] on icon "button" at bounding box center [373, 45] width 5 height 6
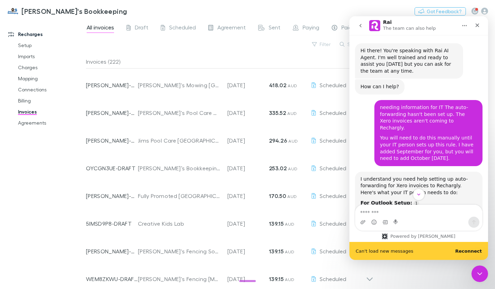
scroll to position [1, 0]
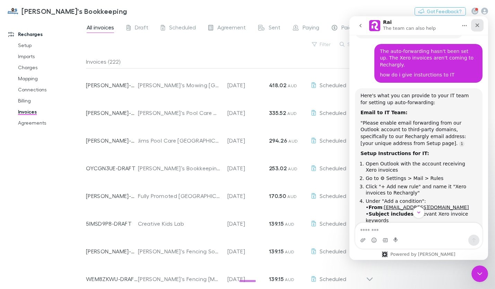
click at [480, 25] on div "Close" at bounding box center [476, 25] width 12 height 12
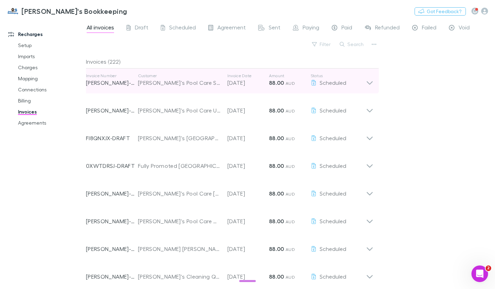
scroll to position [72, 0]
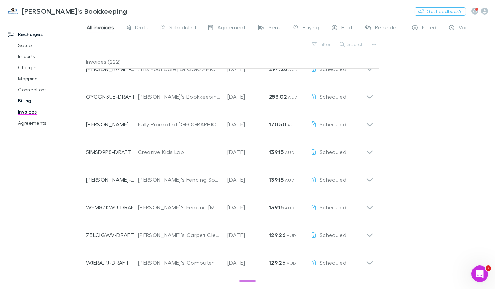
drag, startPoint x: 23, startPoint y: 99, endPoint x: 19, endPoint y: 100, distance: 4.1
click at [23, 99] on link "Billing" at bounding box center [50, 100] width 79 height 11
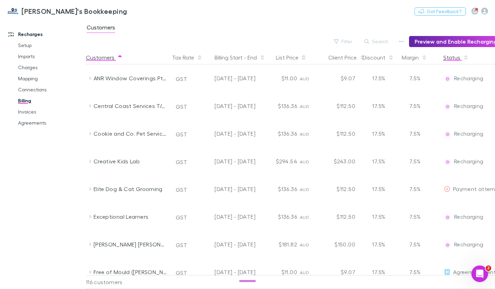
click at [454, 59] on button "Status" at bounding box center [455, 58] width 25 height 14
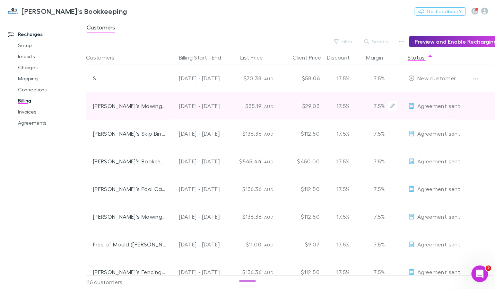
scroll to position [0, 37]
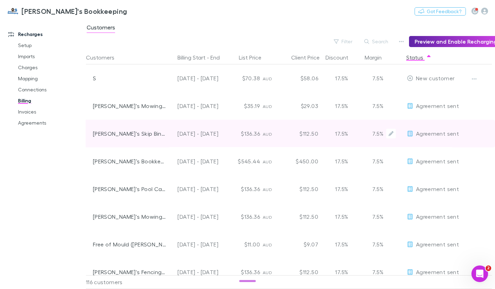
drag, startPoint x: 325, startPoint y: 107, endPoint x: 272, endPoint y: 121, distance: 54.8
click at [272, 121] on div "AUD" at bounding box center [271, 134] width 17 height 28
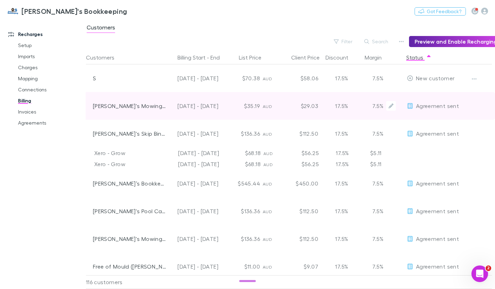
drag, startPoint x: 104, startPoint y: 109, endPoint x: 97, endPoint y: 108, distance: 6.7
click at [103, 108] on div "[PERSON_NAME]'s Mowing Zuccoli" at bounding box center [129, 106] width 73 height 28
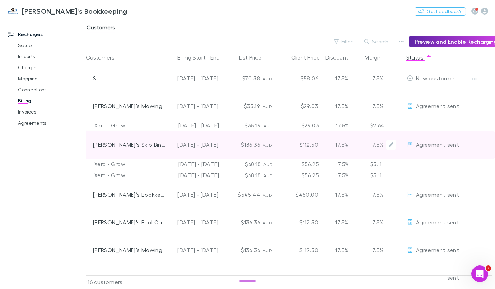
click at [98, 147] on div "[PERSON_NAME]'s Skip Bins ([GEOGRAPHIC_DATA])" at bounding box center [129, 145] width 73 height 28
